Goal: Find specific page/section: Locate a particular part of the current website

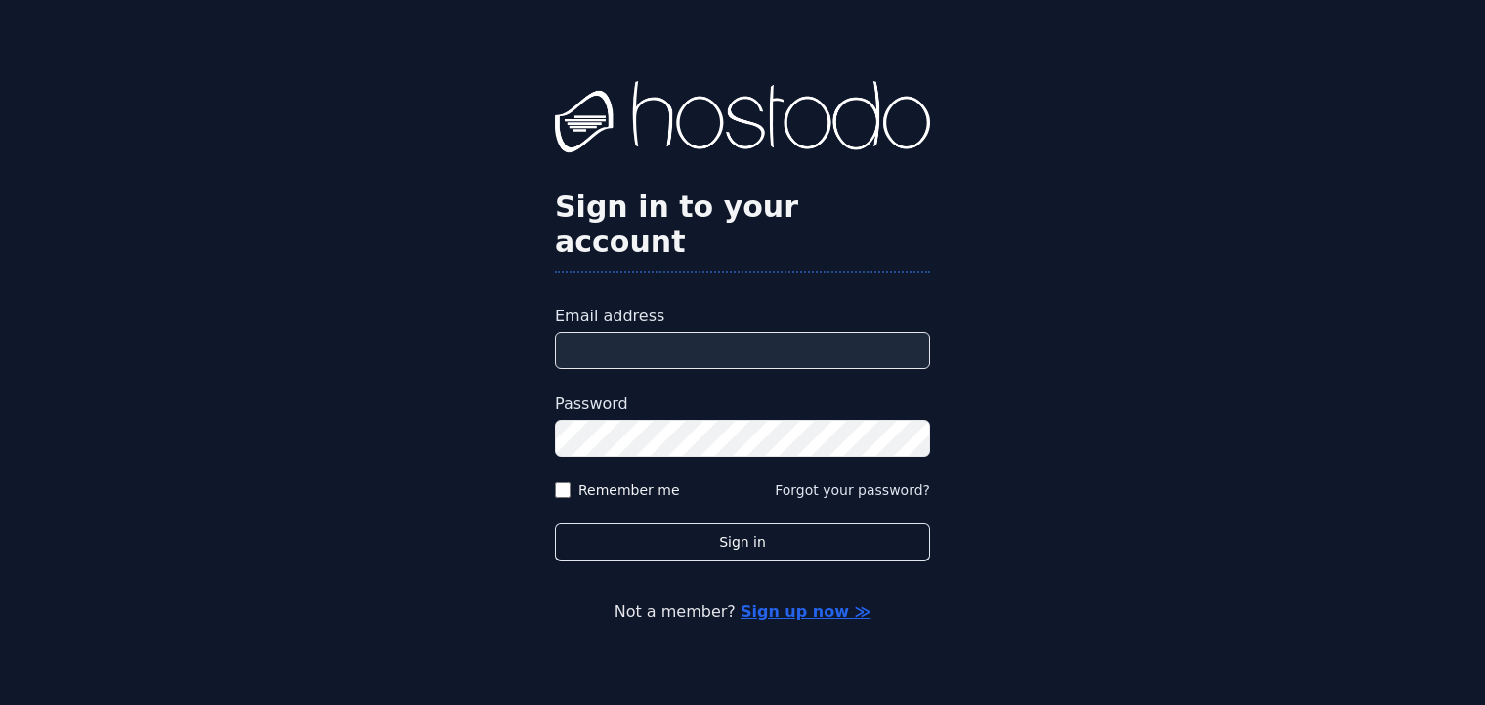
type input "**********"
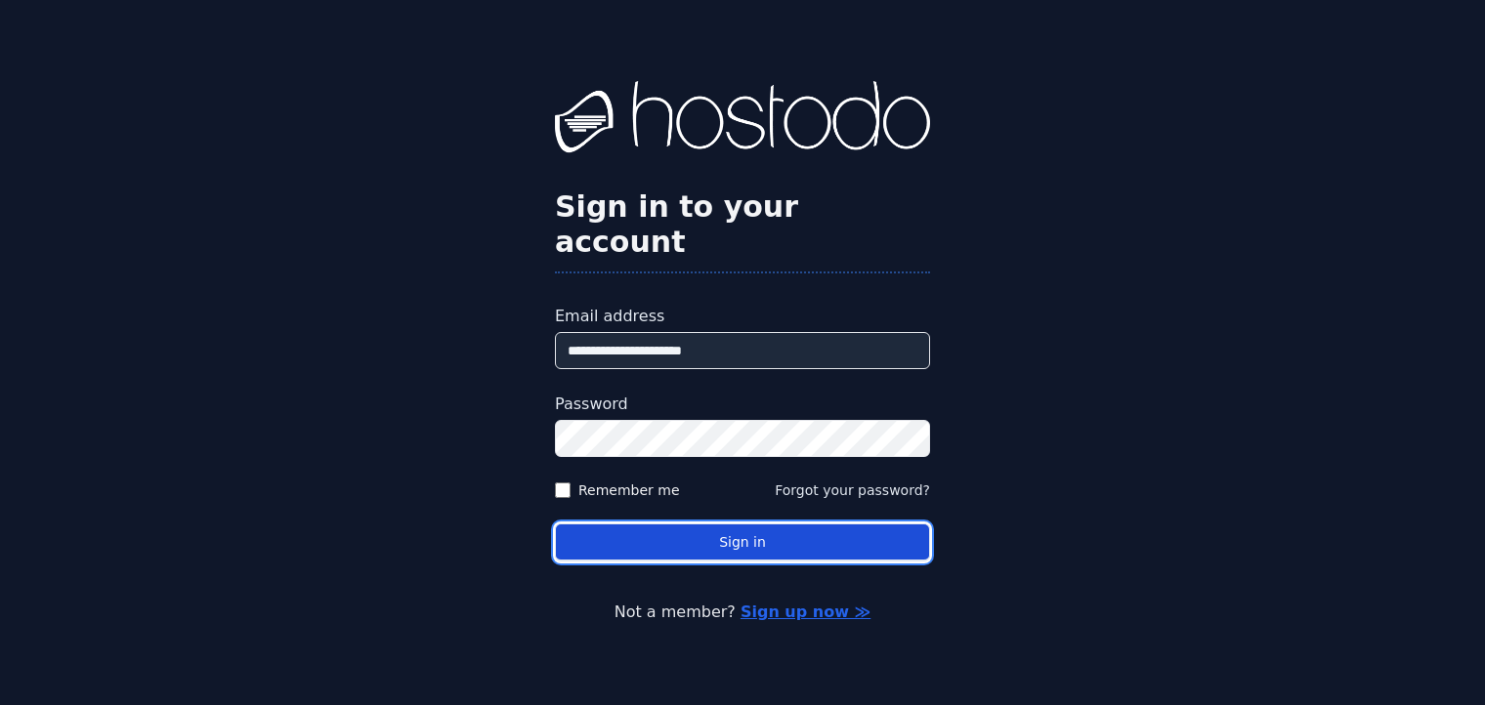
click at [753, 524] on button "Sign in" at bounding box center [742, 542] width 375 height 38
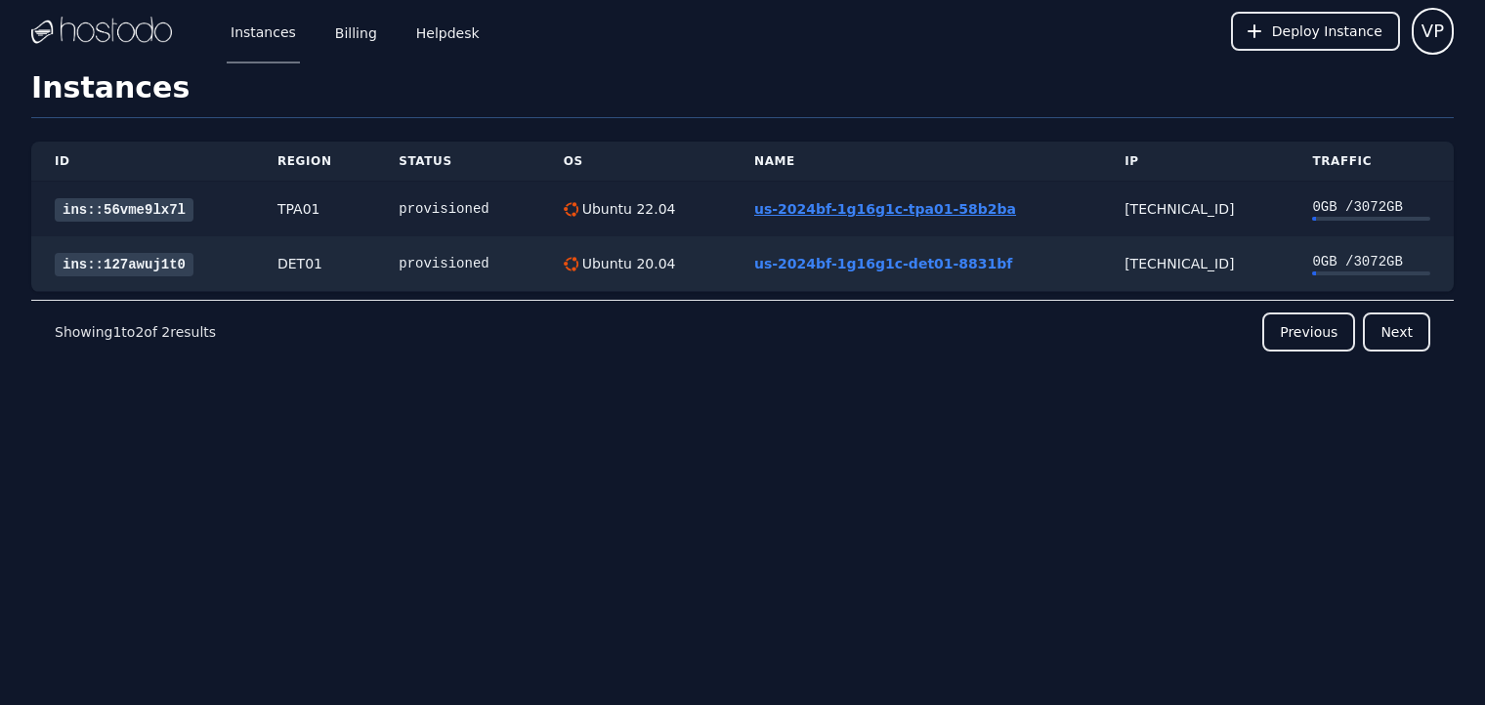
click at [850, 211] on link "us-2024bf-1g16g1c-tpa01-58b2ba" at bounding box center [885, 209] width 262 height 16
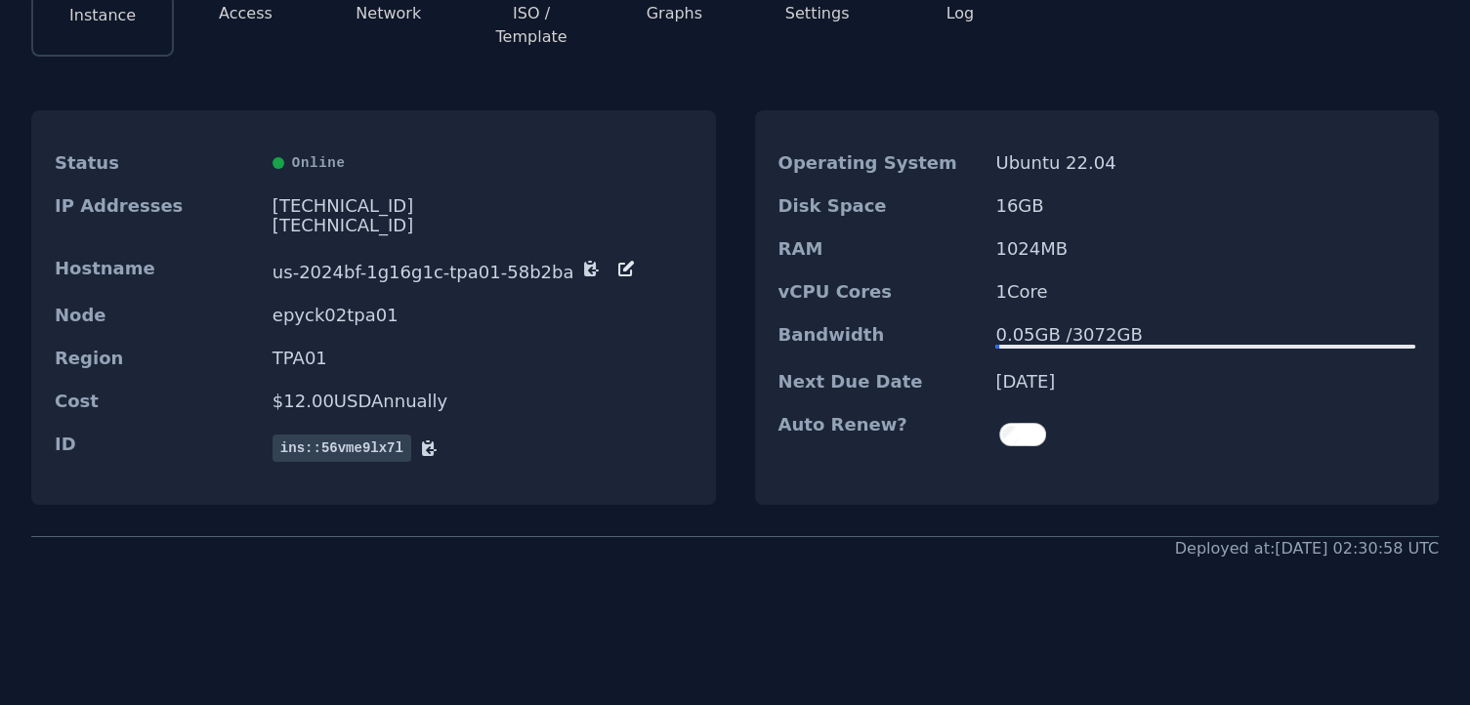
scroll to position [195, 0]
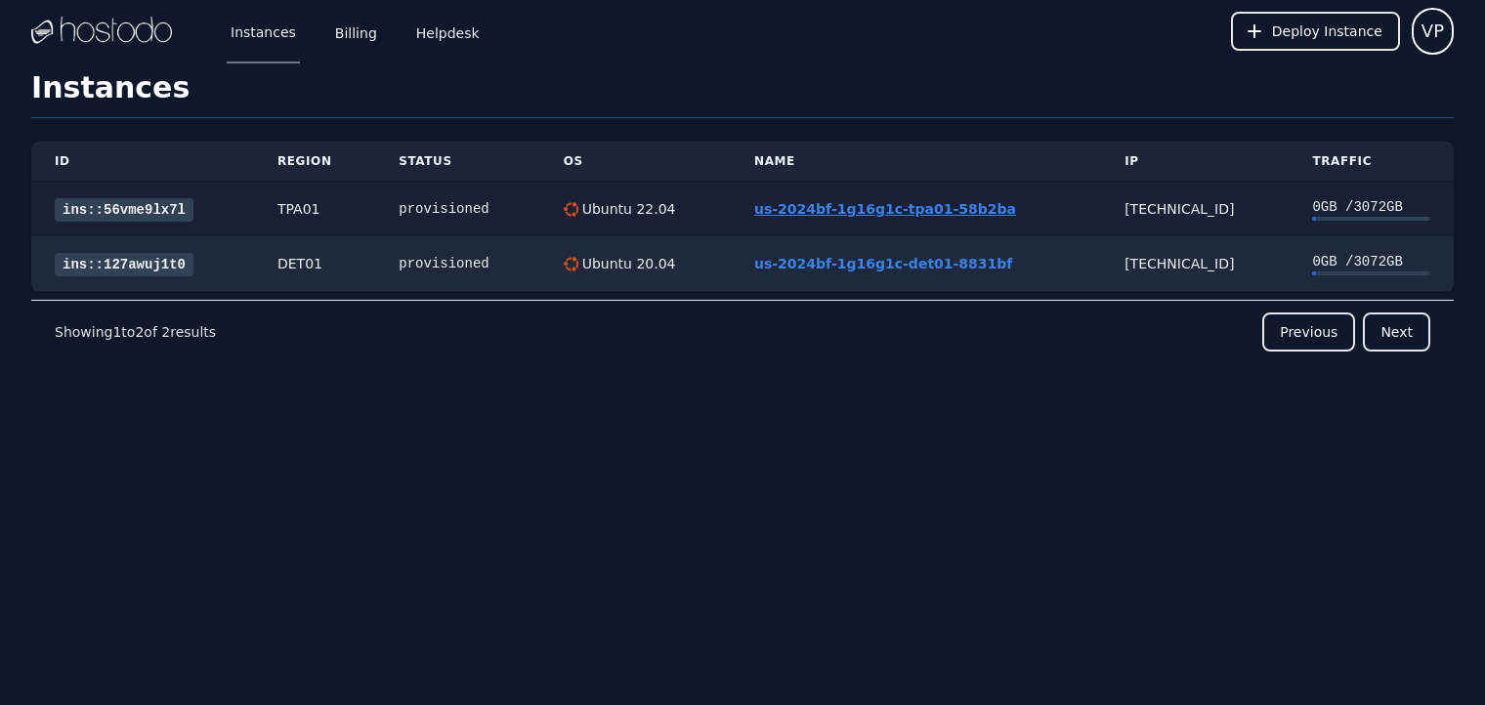
click at [863, 205] on link "us-2024bf-1g16g1c-tpa01-58b2ba" at bounding box center [885, 209] width 262 height 16
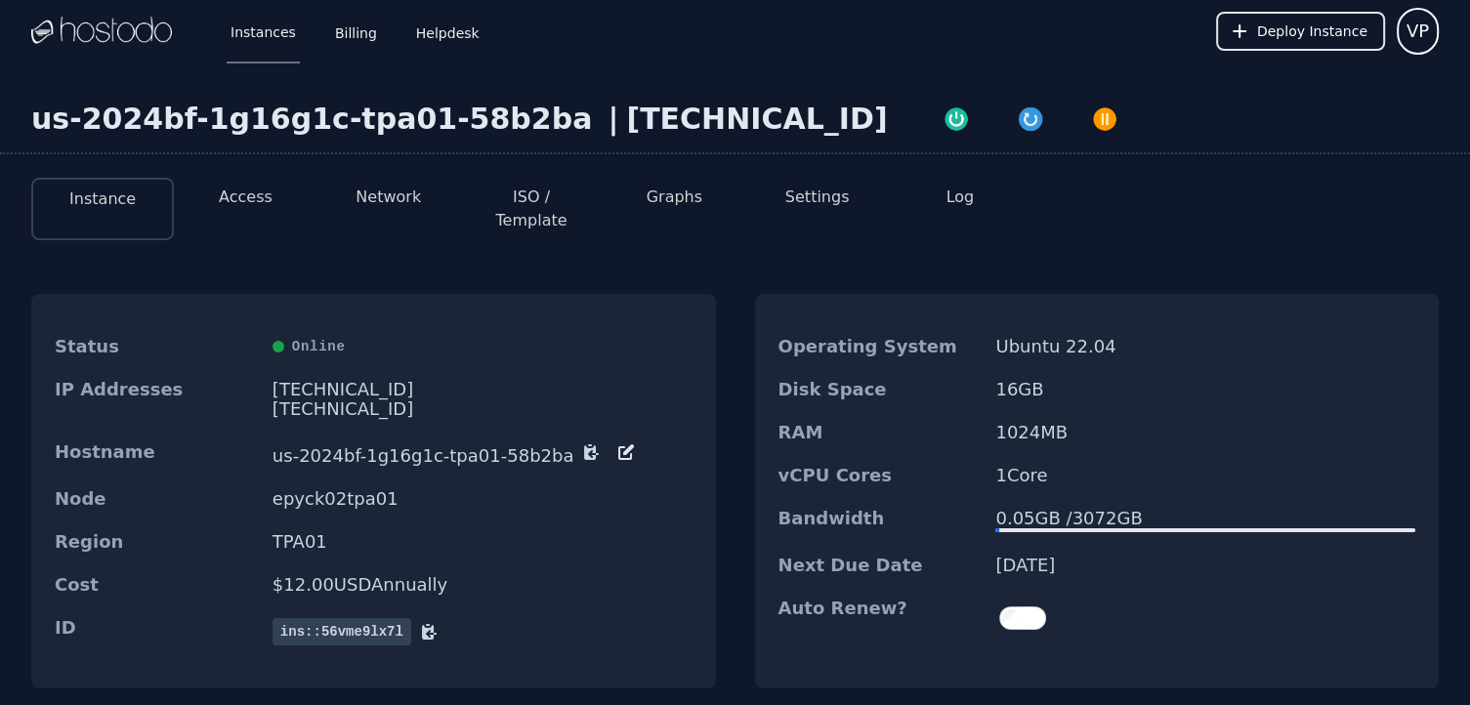
click at [266, 204] on button "Access" at bounding box center [246, 197] width 54 height 23
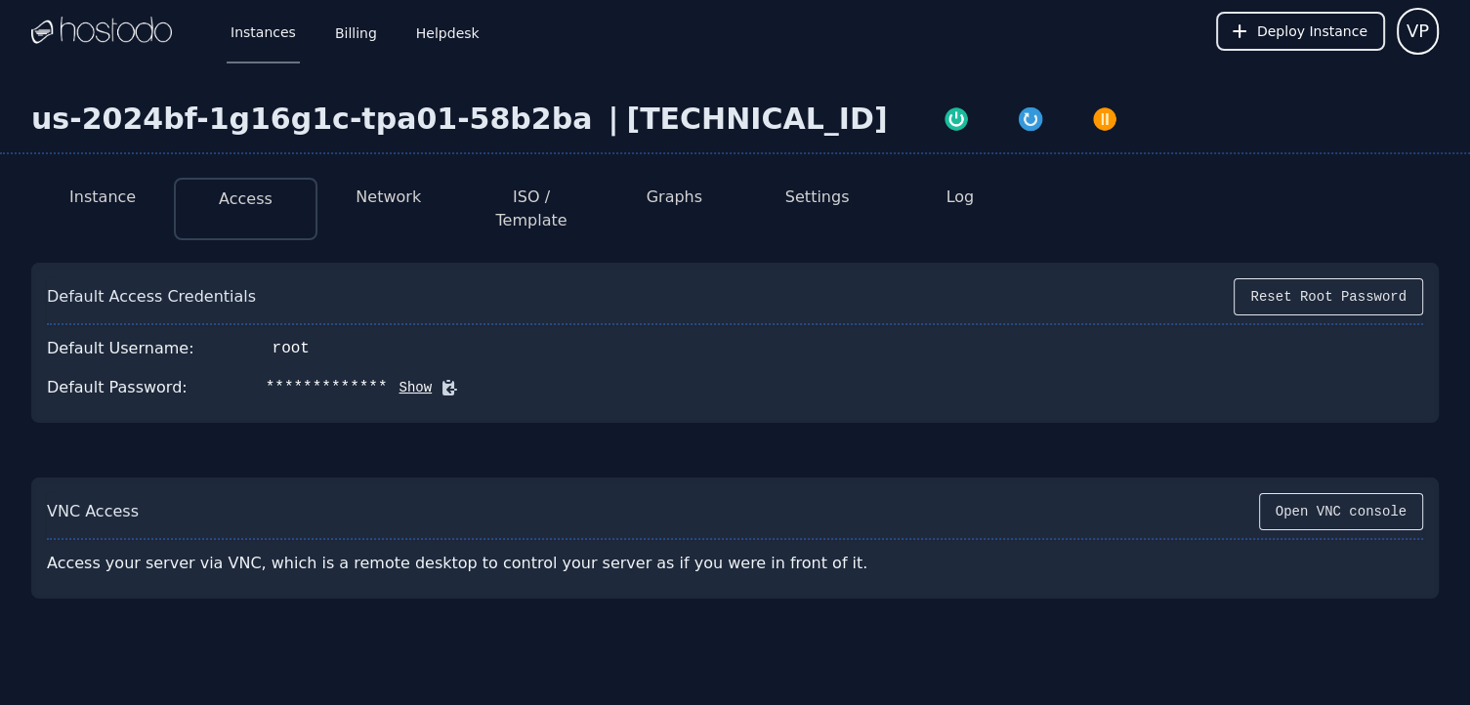
click at [388, 378] on button "Show" at bounding box center [410, 388] width 45 height 20
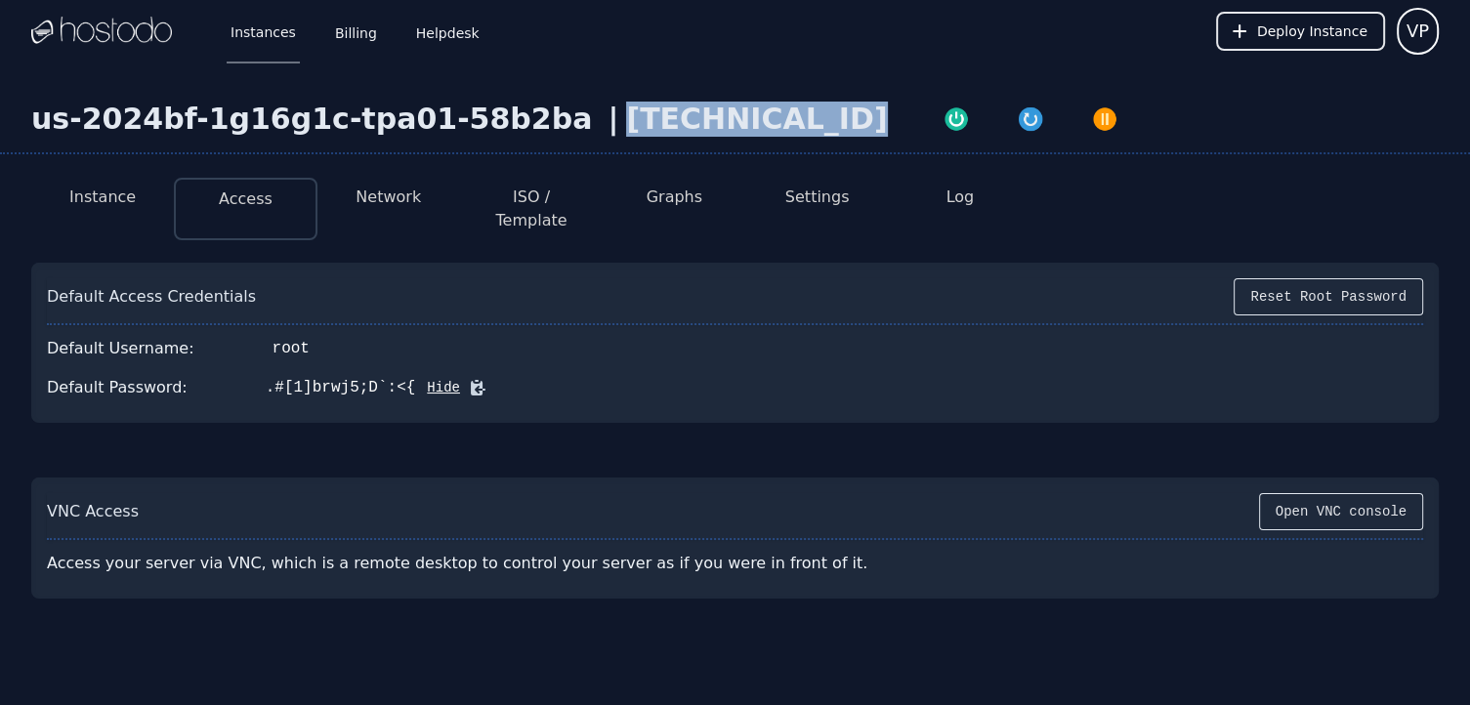
drag, startPoint x: 553, startPoint y: 118, endPoint x: 738, endPoint y: 135, distance: 186.3
click at [738, 135] on div "[TECHNICAL_ID]" at bounding box center [756, 119] width 261 height 35
copy div "[TECHNICAL_ID]"
click at [927, 336] on div "Default Username: root" at bounding box center [735, 348] width 1376 height 39
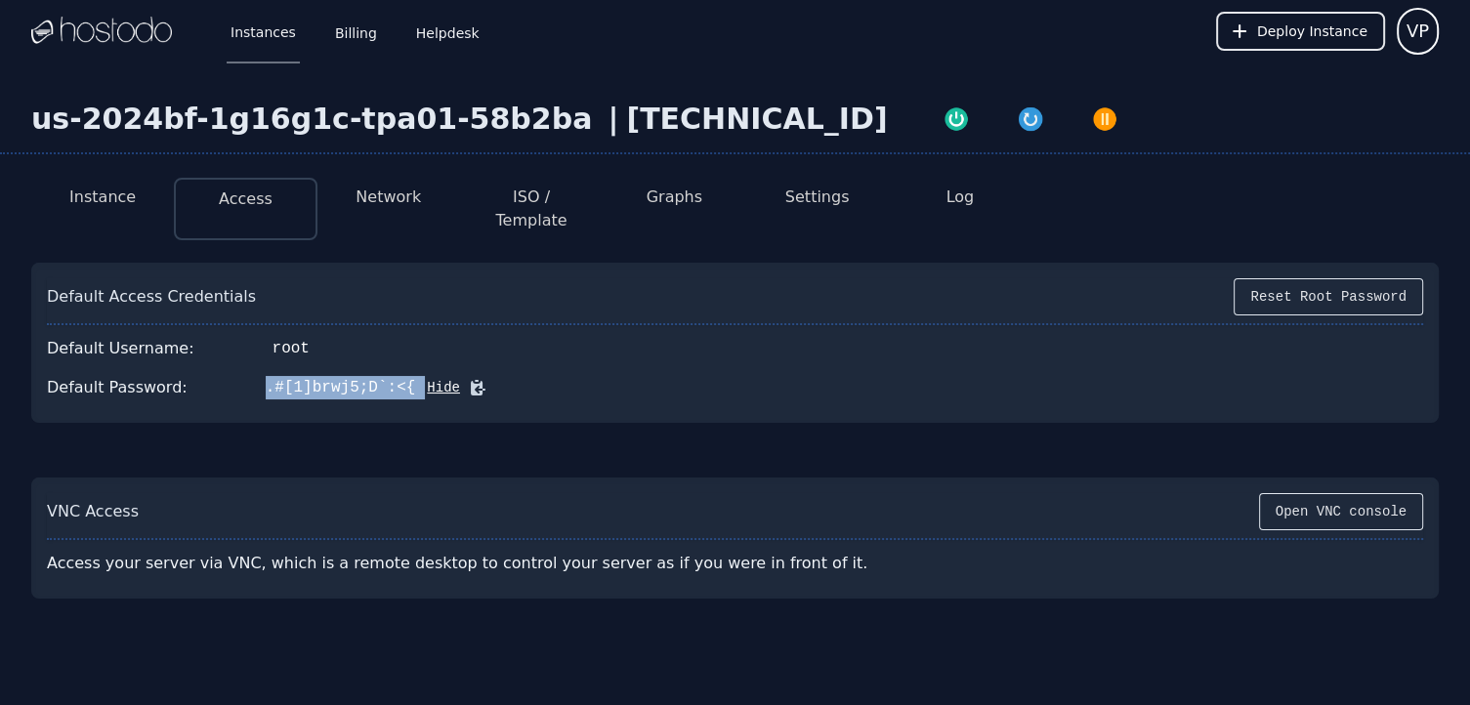
drag, startPoint x: 250, startPoint y: 368, endPoint x: 387, endPoint y: 367, distance: 136.7
click at [387, 368] on div "Default Password: .#[1]brwj5;D`:<{ Hide" at bounding box center [735, 387] width 1376 height 39
copy div ".#[1]brwj5;D`:<{"
click at [1000, 450] on div "Default Access Credentials Reset Root Password Default Username: root Default P…" at bounding box center [734, 423] width 1407 height 352
drag, startPoint x: 247, startPoint y: 364, endPoint x: 387, endPoint y: 374, distance: 140.0
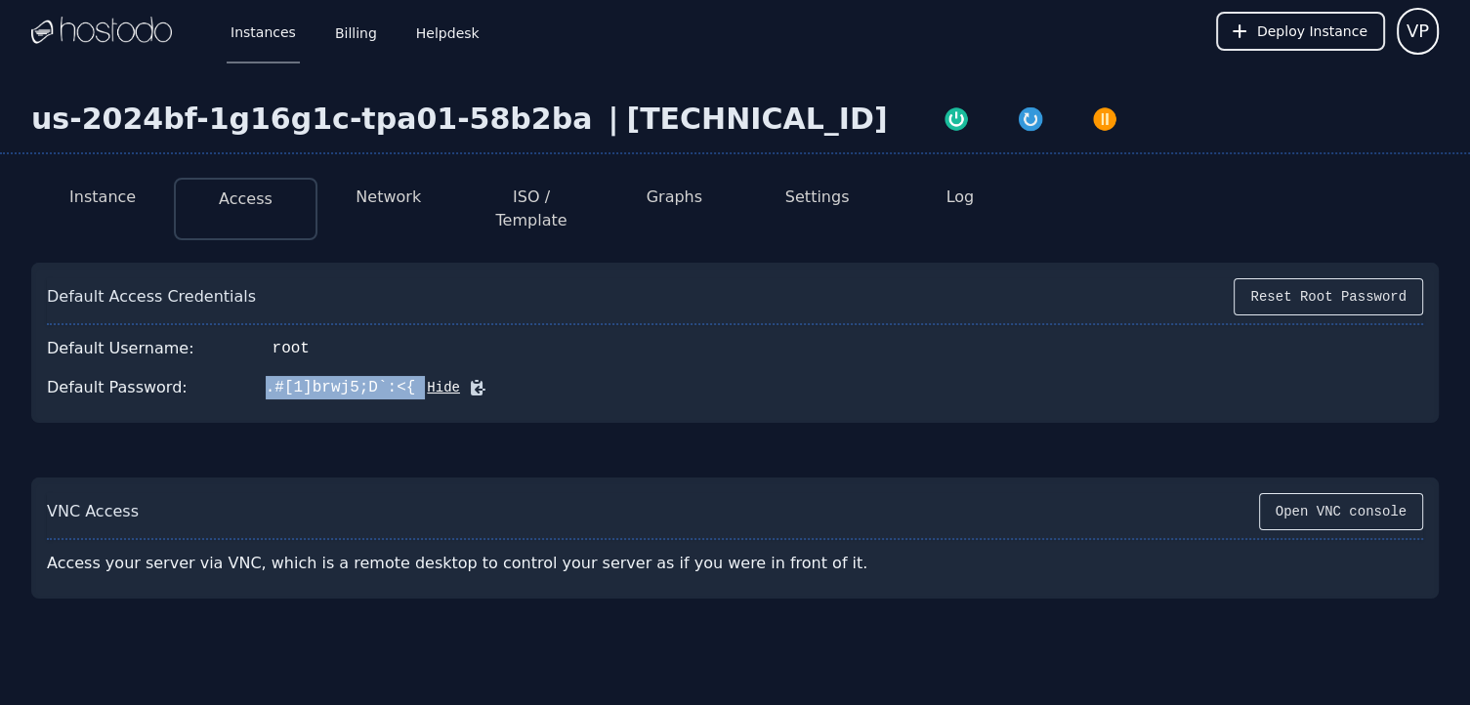
click at [387, 374] on div "Default Password: .#[1]brwj5;D`:<{ Hide" at bounding box center [735, 387] width 1376 height 39
copy div ".#[1]brwj5;D`:<{"
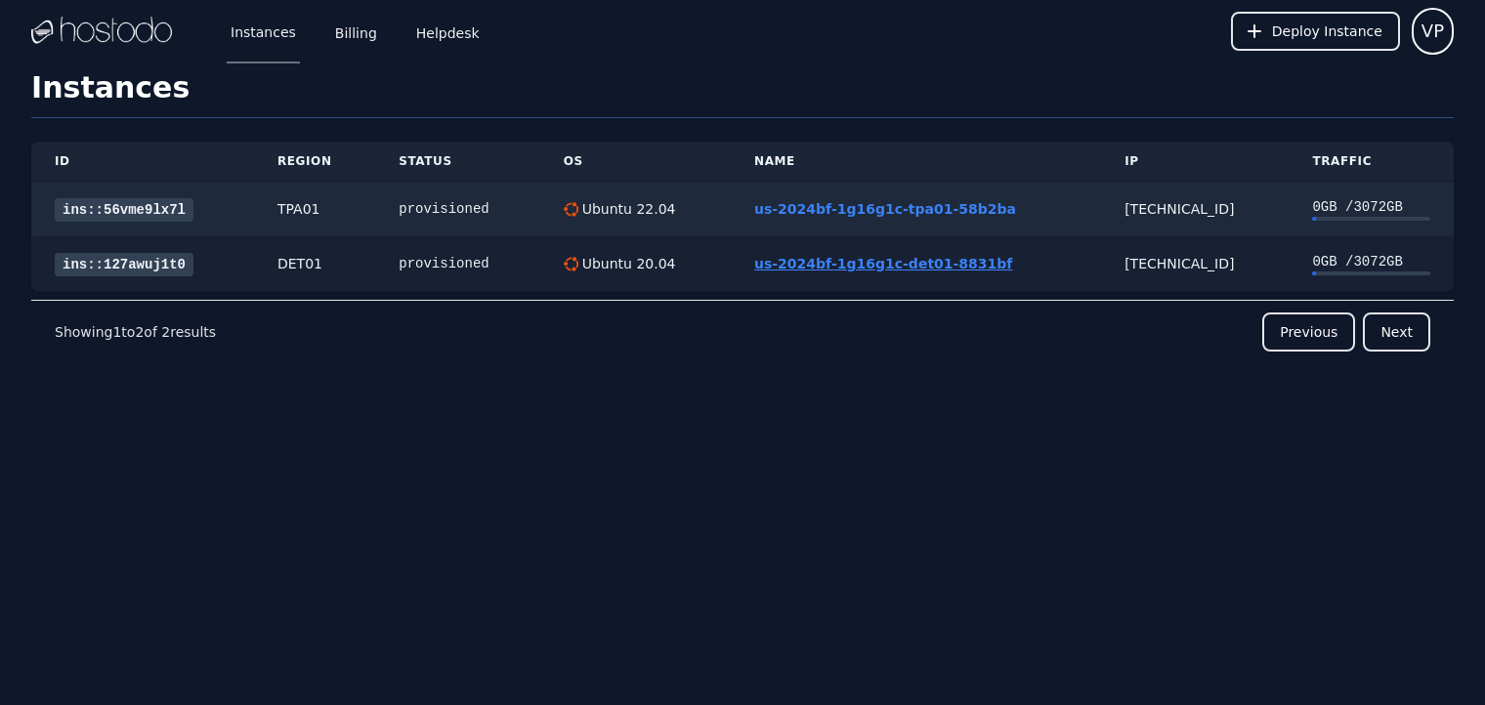
click at [883, 263] on link "us-2024bf-1g16g1c-det01-8831bf" at bounding box center [883, 264] width 258 height 16
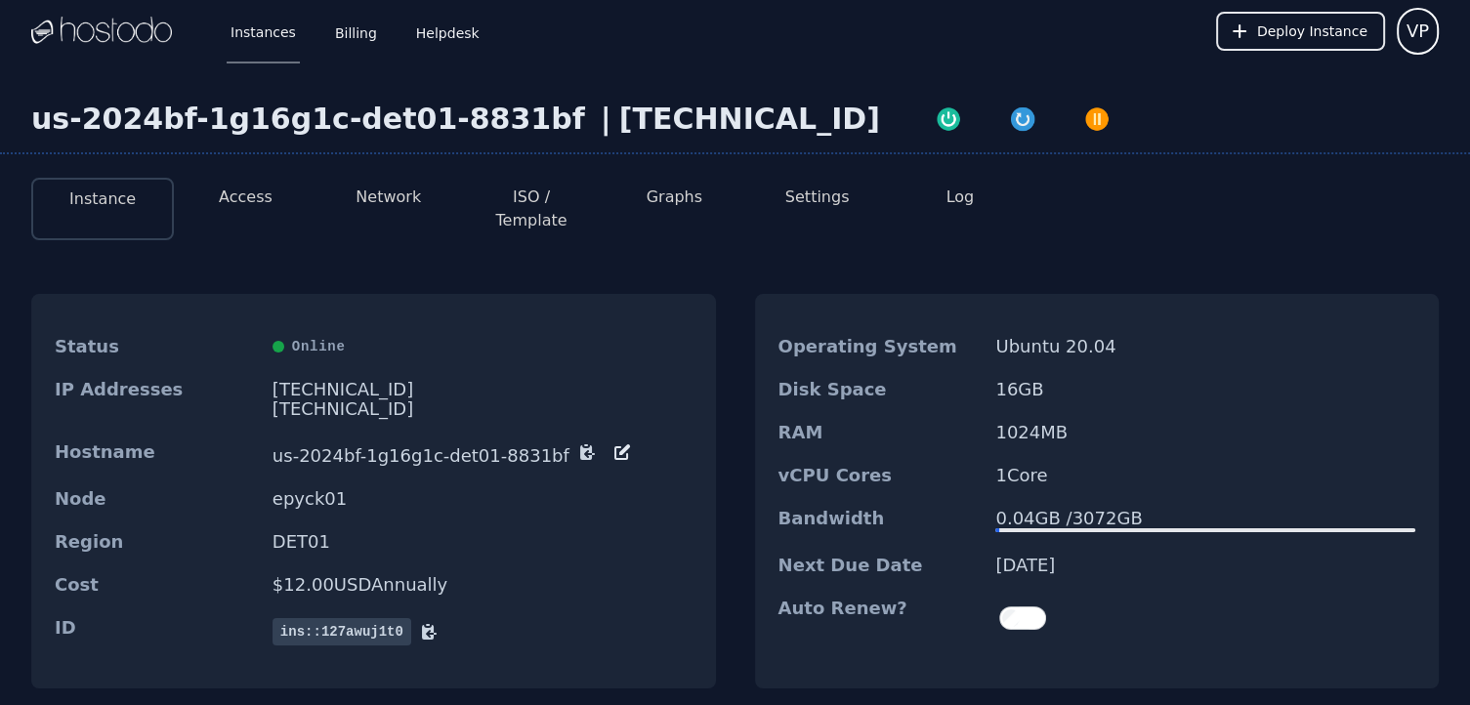
click at [224, 192] on button "Access" at bounding box center [246, 197] width 54 height 23
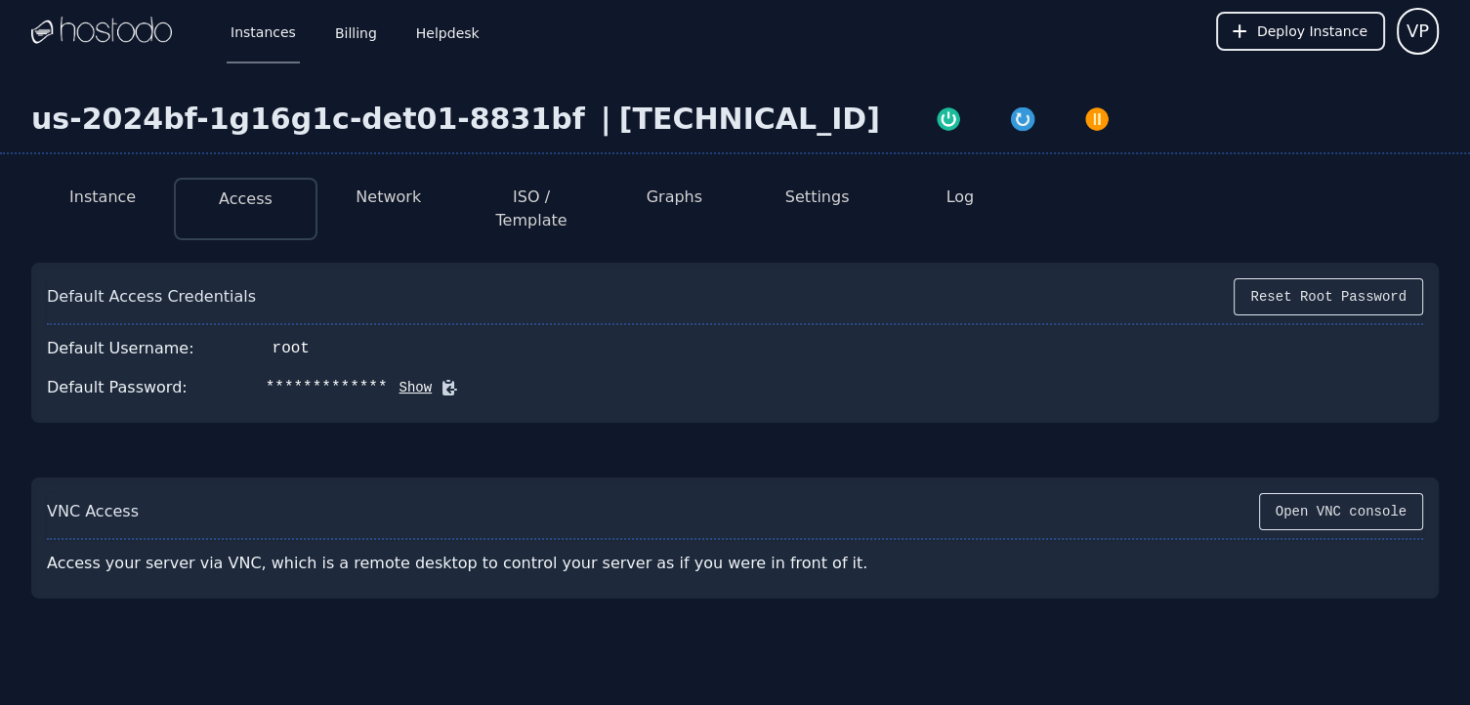
click at [388, 378] on button "Show" at bounding box center [410, 388] width 45 height 20
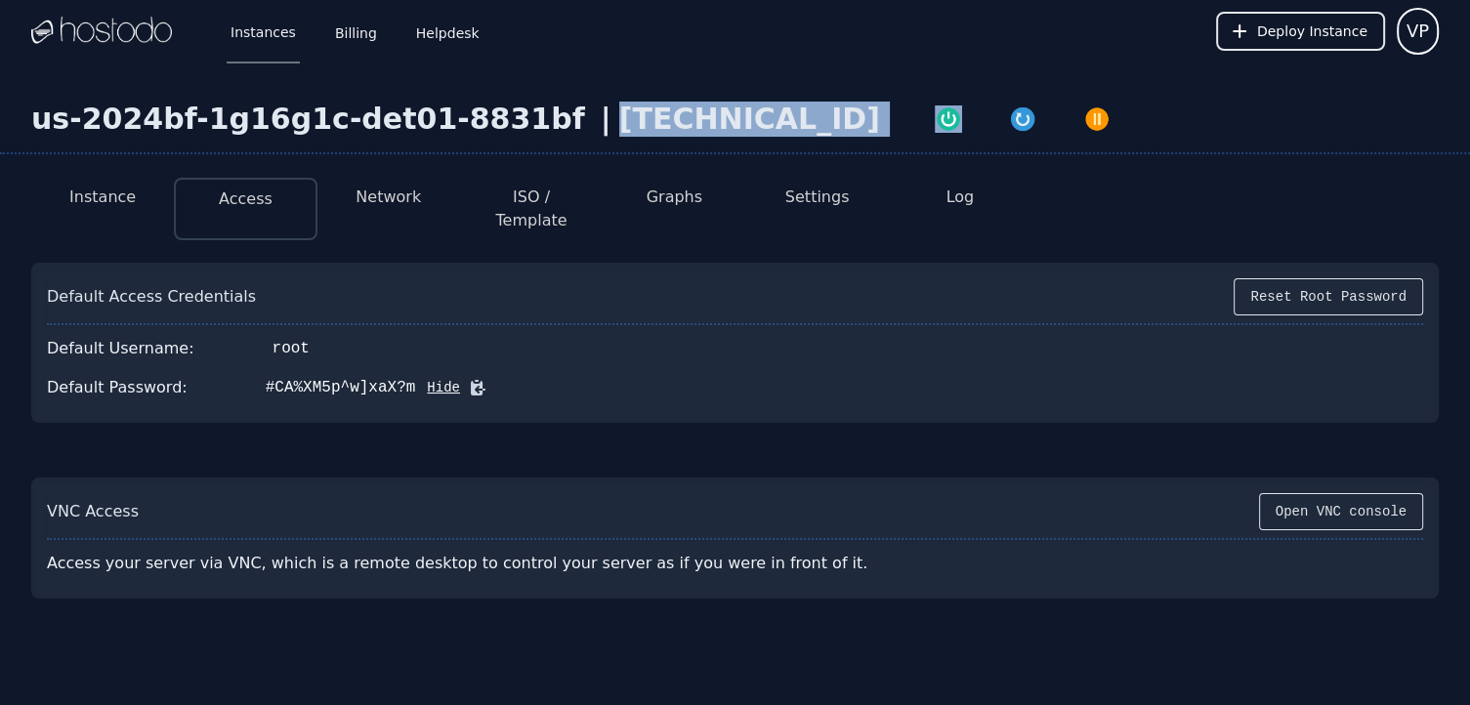
drag, startPoint x: 536, startPoint y: 110, endPoint x: 691, endPoint y: 124, distance: 155.9
click at [691, 124] on div "us-2024bf-1g16g1c-det01-8831bf | 38.43.93.96" at bounding box center [735, 128] width 1470 height 53
copy div "38.43.93.96"
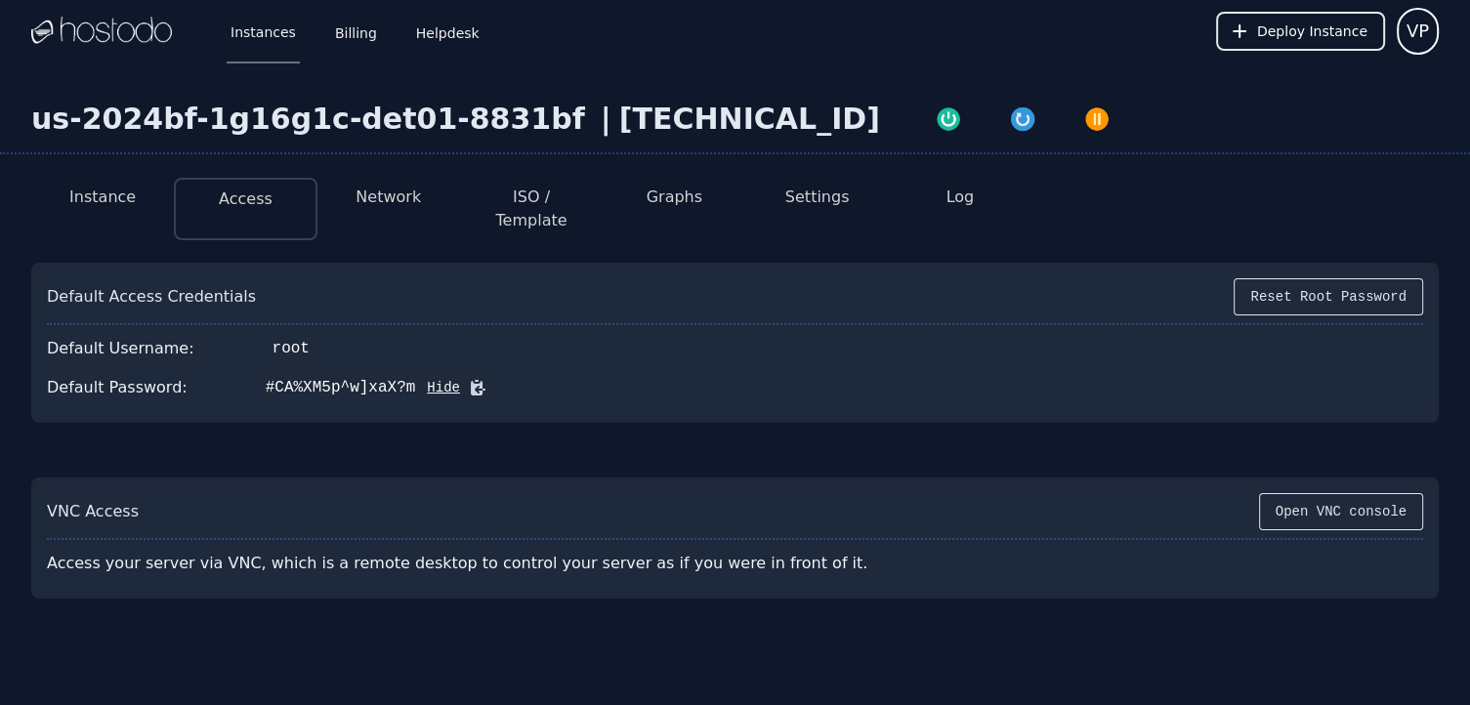
click at [872, 374] on div "Default Password: #CA%XM5p^w]xaX?m Hide" at bounding box center [735, 387] width 1376 height 39
drag, startPoint x: 246, startPoint y: 370, endPoint x: 388, endPoint y: 365, distance: 141.7
click at [388, 368] on div "Default Password: #CA%XM5p^w]xaX?m Hide" at bounding box center [735, 387] width 1376 height 39
copy div "#CA%XM5p^w]xaX?m"
